Goal: Find specific page/section: Find specific page/section

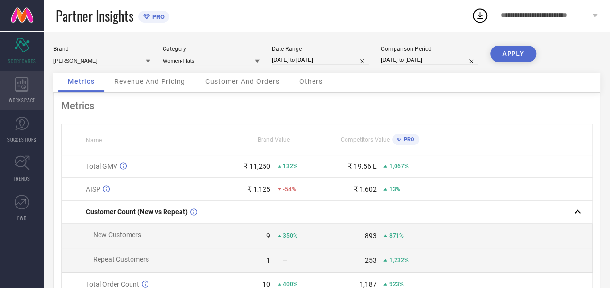
click at [16, 87] on icon at bounding box center [21, 84] width 13 height 15
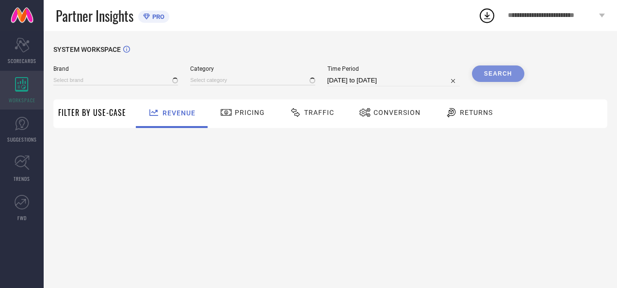
type input "[PERSON_NAME]"
type input "All"
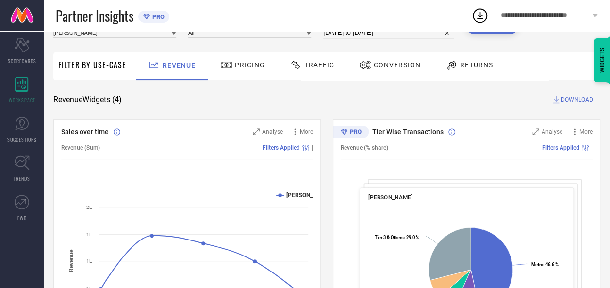
scroll to position [47, 0]
click at [314, 67] on span "Traffic" at bounding box center [319, 66] width 30 height 8
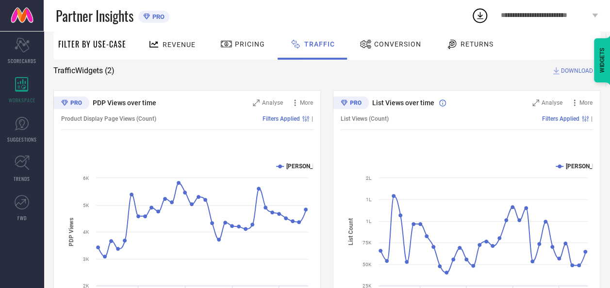
scroll to position [136, 0]
